Goal: Communication & Community: Answer question/provide support

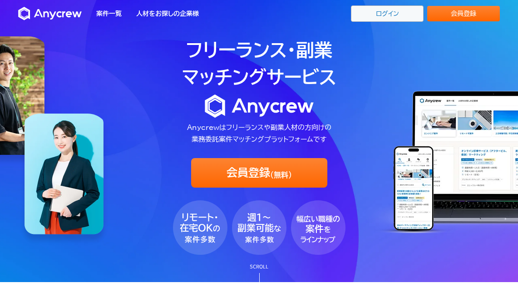
click at [393, 17] on link "ログイン" at bounding box center [387, 13] width 73 height 16
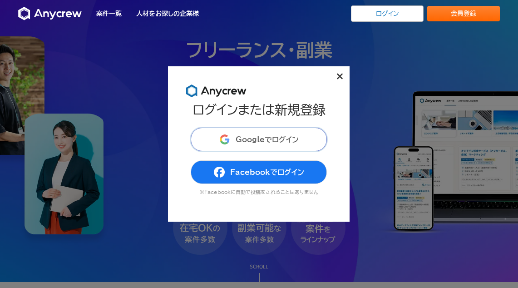
click at [267, 139] on span "Googleでログイン" at bounding box center [267, 139] width 63 height 7
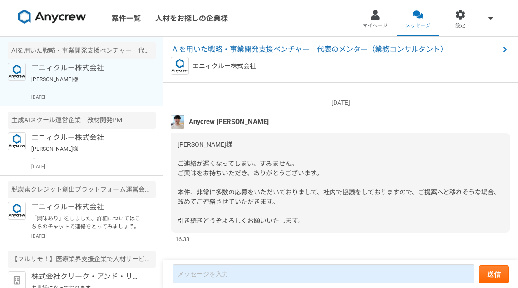
scroll to position [73, 0]
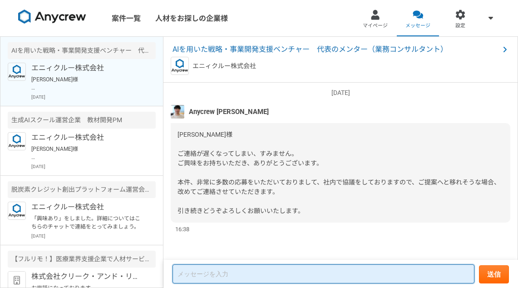
click at [219, 269] on textarea at bounding box center [324, 273] width 302 height 19
type textarea "かしこまりました！引き続き宜しくお願い致します。"
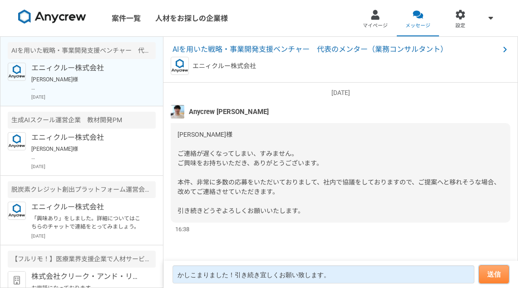
click at [504, 271] on button "送信" at bounding box center [494, 274] width 30 height 18
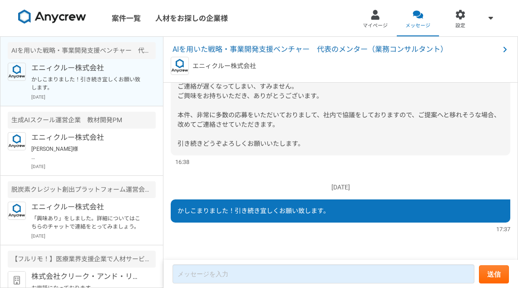
click at [416, 179] on div "[DATE] かしこまりました！引き続き宜しくお願い致します。 17:37" at bounding box center [341, 204] width 340 height 60
click at [96, 141] on p "エニィクルー株式会社" at bounding box center [87, 137] width 112 height 11
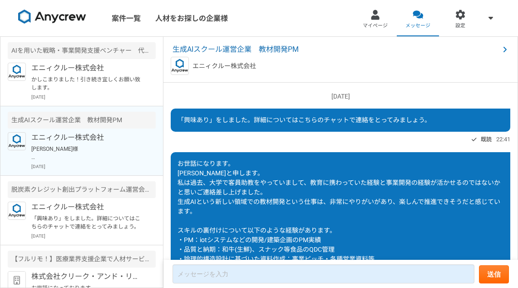
scroll to position [883, 0]
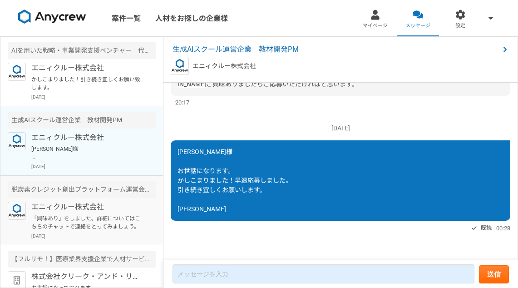
click at [96, 209] on p "エニィクルー株式会社" at bounding box center [87, 207] width 112 height 11
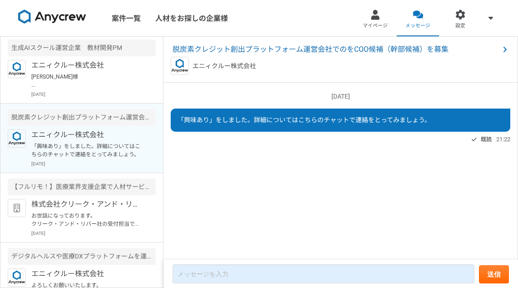
scroll to position [106, 0]
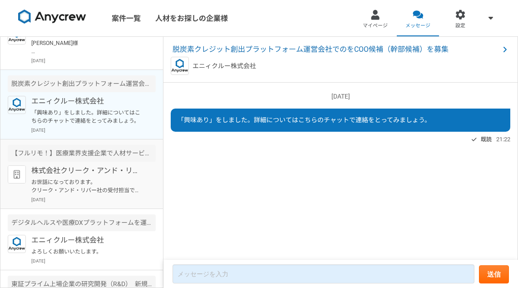
click at [94, 174] on p "株式会社クリーク・アンド・リバー社" at bounding box center [87, 170] width 112 height 11
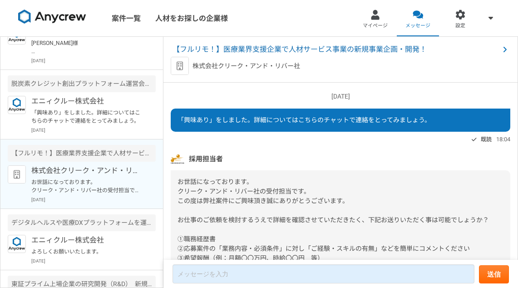
scroll to position [158, 0]
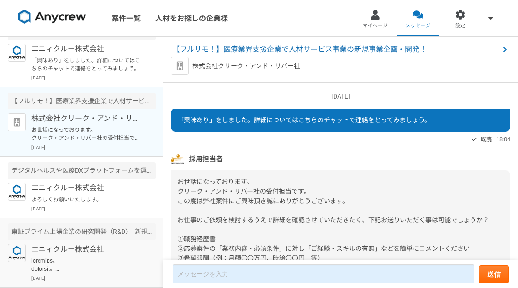
click at [88, 254] on p "エニィクルー株式会社" at bounding box center [87, 249] width 112 height 11
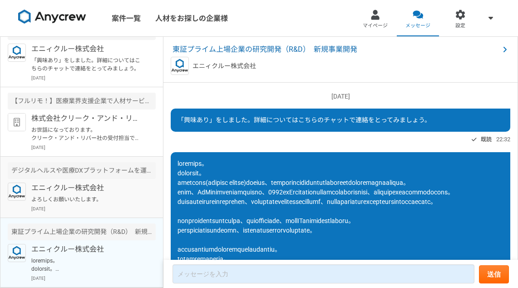
scroll to position [89, 0]
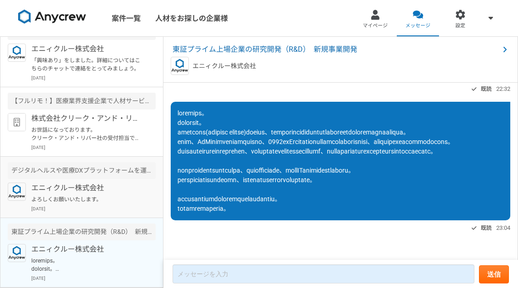
click at [96, 197] on p "よろしくお願いいたします。" at bounding box center [87, 199] width 112 height 8
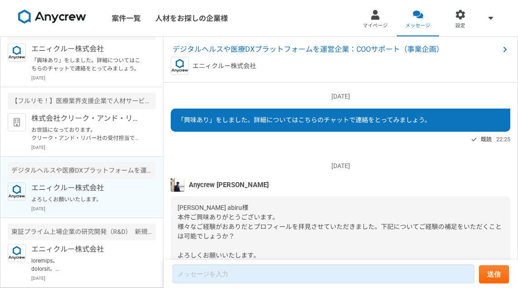
scroll to position [429, 0]
